Goal: Task Accomplishment & Management: Manage account settings

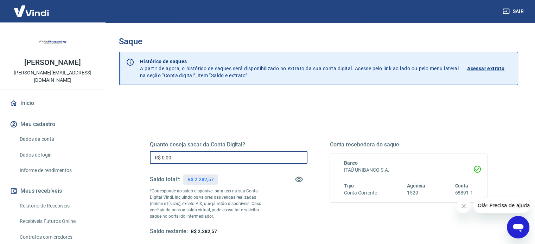
click at [180, 162] on input "R$ 0,00" at bounding box center [229, 157] width 158 height 13
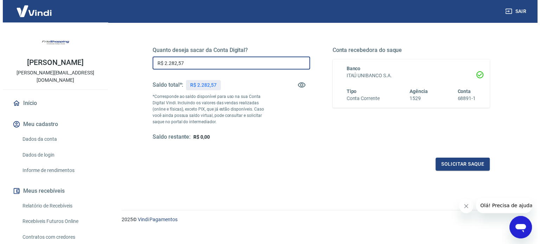
scroll to position [103, 0]
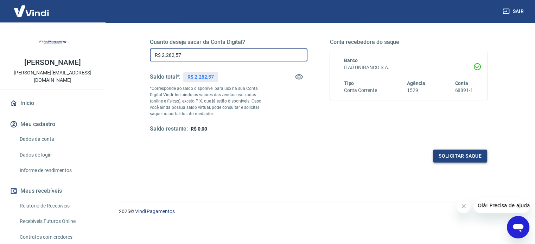
type input "R$ 2.282,57"
click at [452, 158] on button "Solicitar saque" at bounding box center [460, 156] width 54 height 13
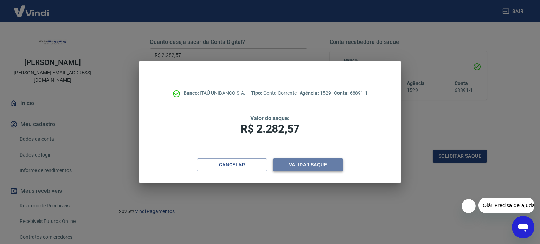
click at [323, 168] on button "Validar saque" at bounding box center [308, 165] width 70 height 13
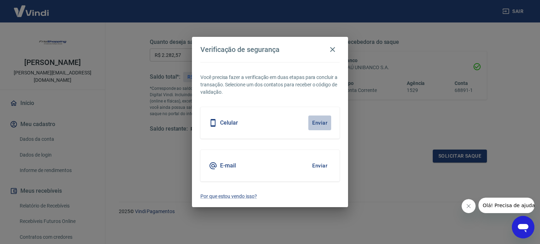
click at [319, 122] on button "Enviar" at bounding box center [319, 123] width 23 height 15
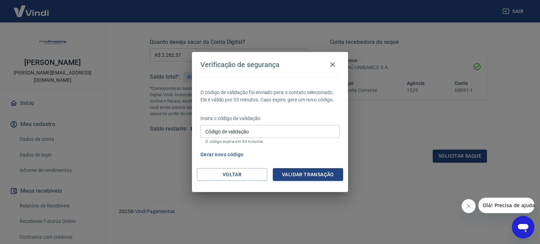
click at [246, 132] on input "Código de validação" at bounding box center [269, 131] width 139 height 13
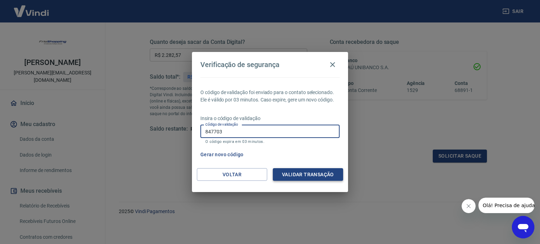
type input "847703"
click at [297, 170] on button "Validar transação" at bounding box center [308, 174] width 70 height 13
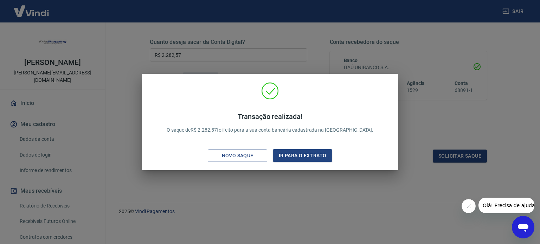
click at [304, 187] on div "Transação realizada! O saque de R$ 2.282,57 foi feito para a sua conta bancária…" at bounding box center [270, 122] width 540 height 244
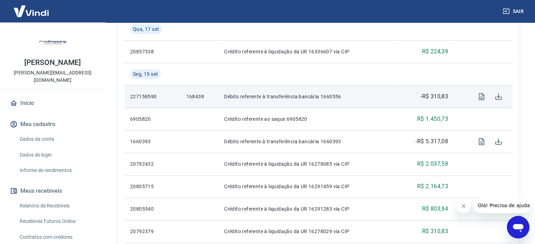
scroll to position [281, 0]
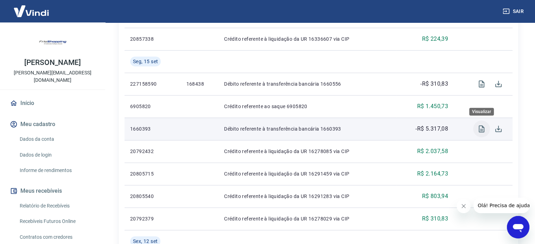
click at [483, 129] on icon "Visualizar" at bounding box center [481, 129] width 8 height 8
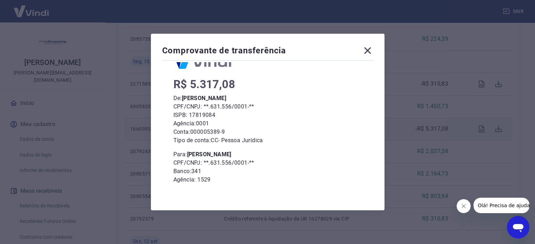
scroll to position [65, 0]
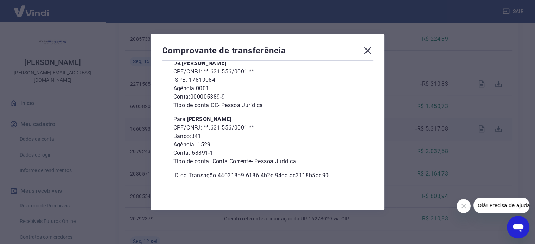
click at [367, 48] on icon at bounding box center [367, 50] width 7 height 7
